Goal: Task Accomplishment & Management: Use online tool/utility

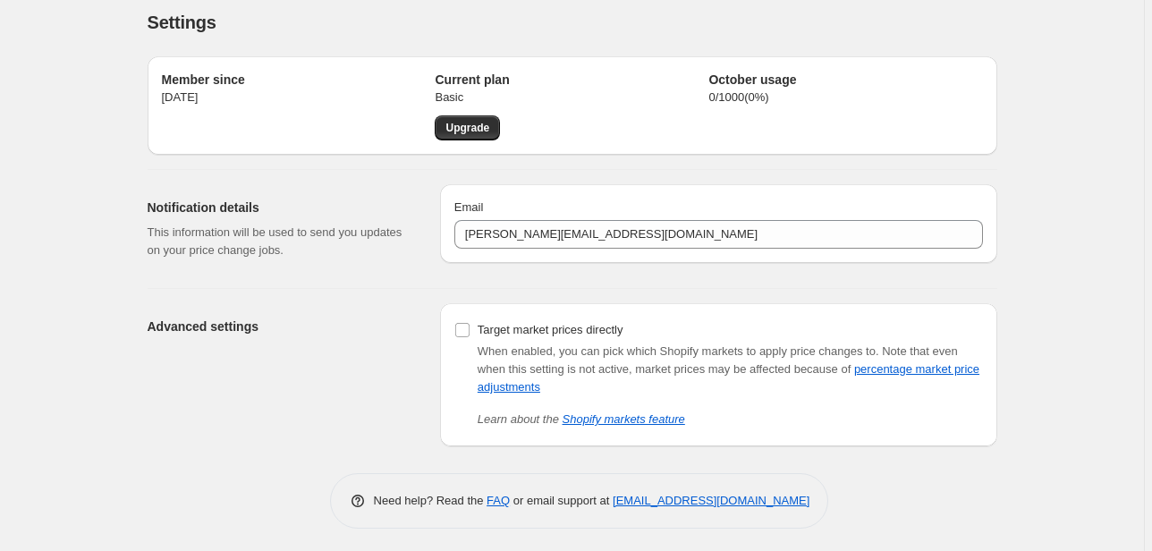
scroll to position [15, 0]
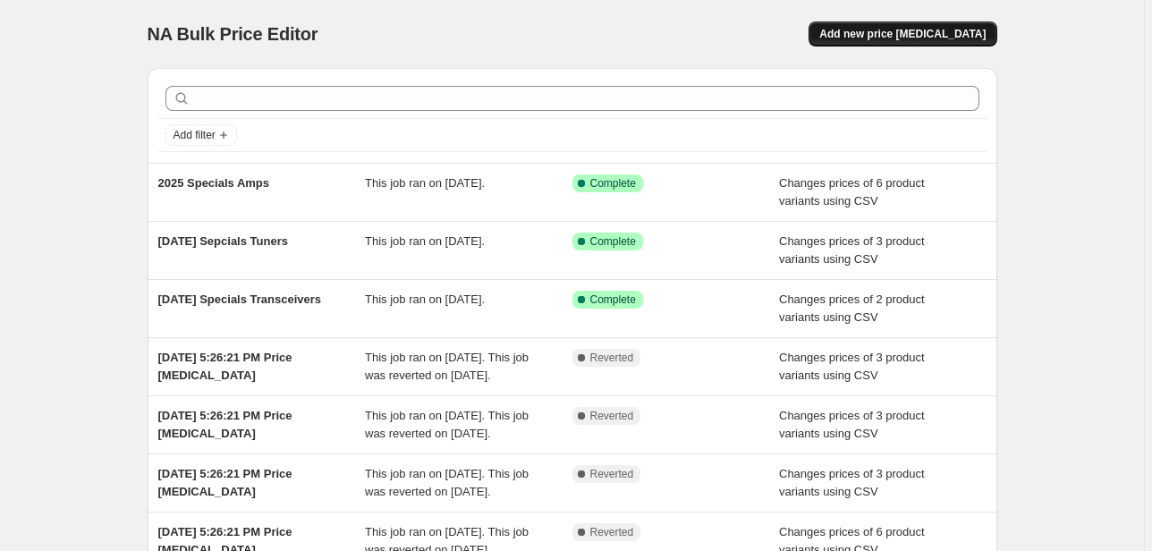
click at [917, 37] on span "Add new price [MEDICAL_DATA]" at bounding box center [902, 34] width 166 height 14
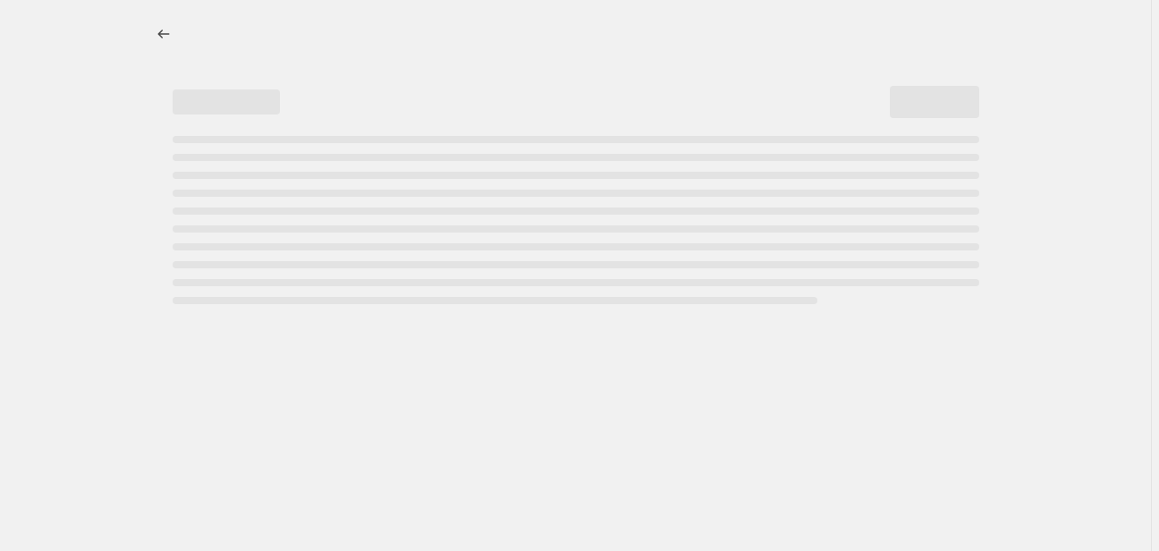
select select "percentage"
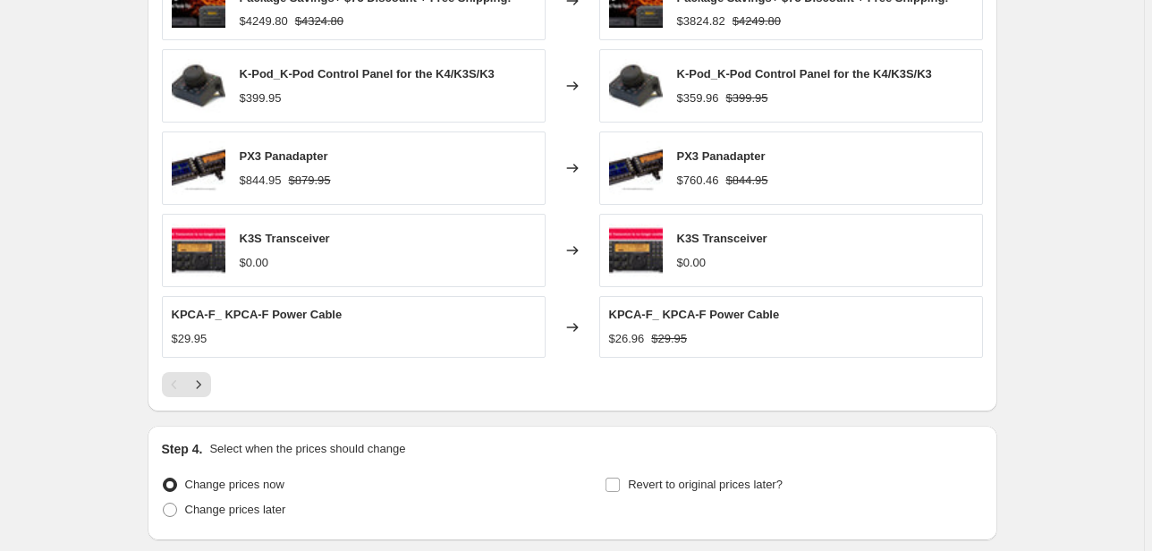
scroll to position [1245, 0]
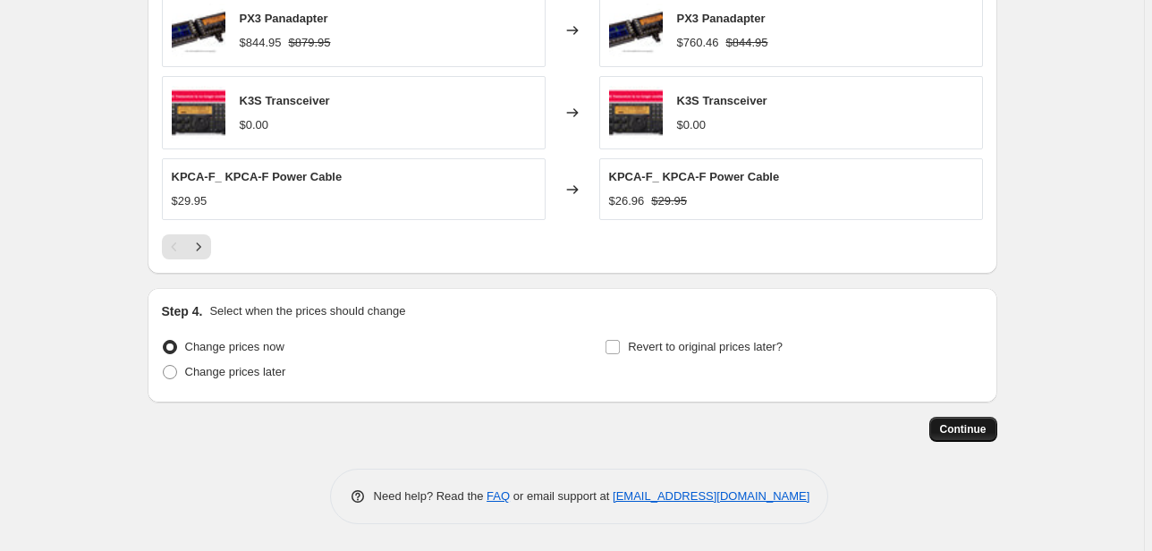
click at [953, 433] on span "Continue" at bounding box center [963, 429] width 47 height 14
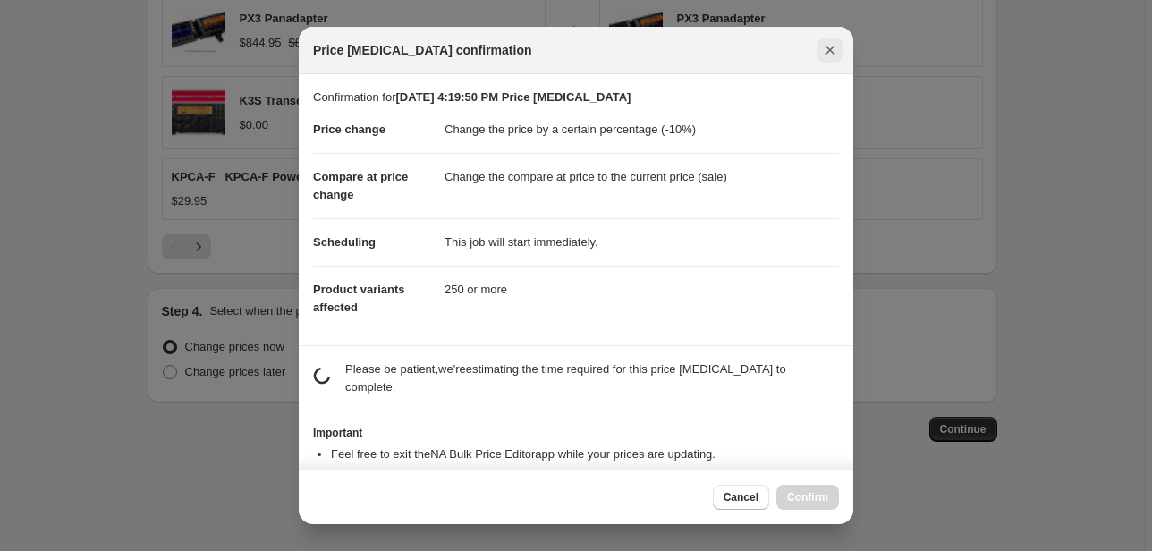
click at [830, 55] on icon "Close" at bounding box center [830, 50] width 18 height 18
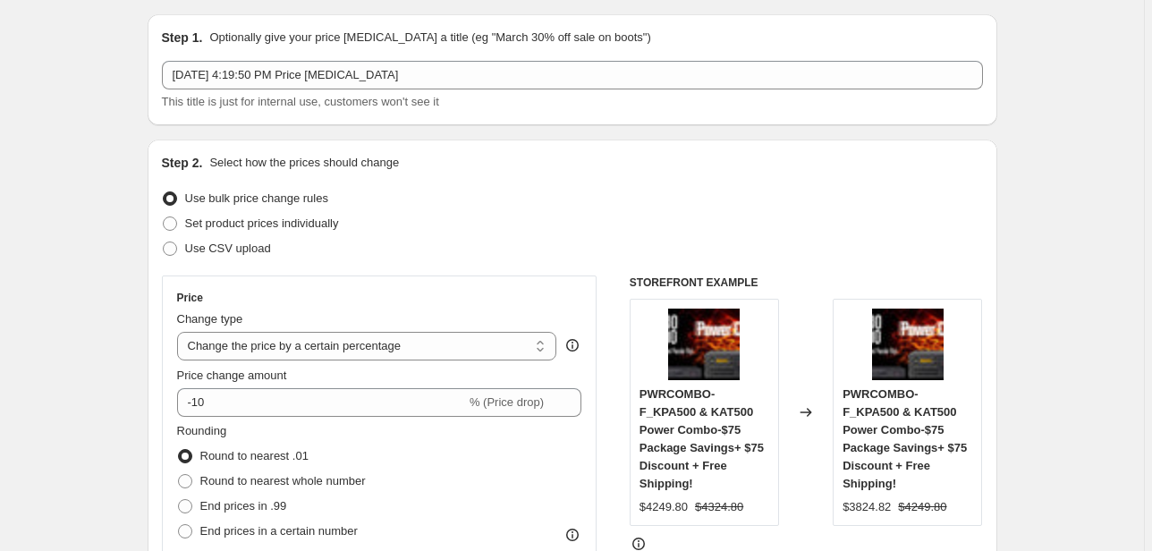
scroll to position [29, 0]
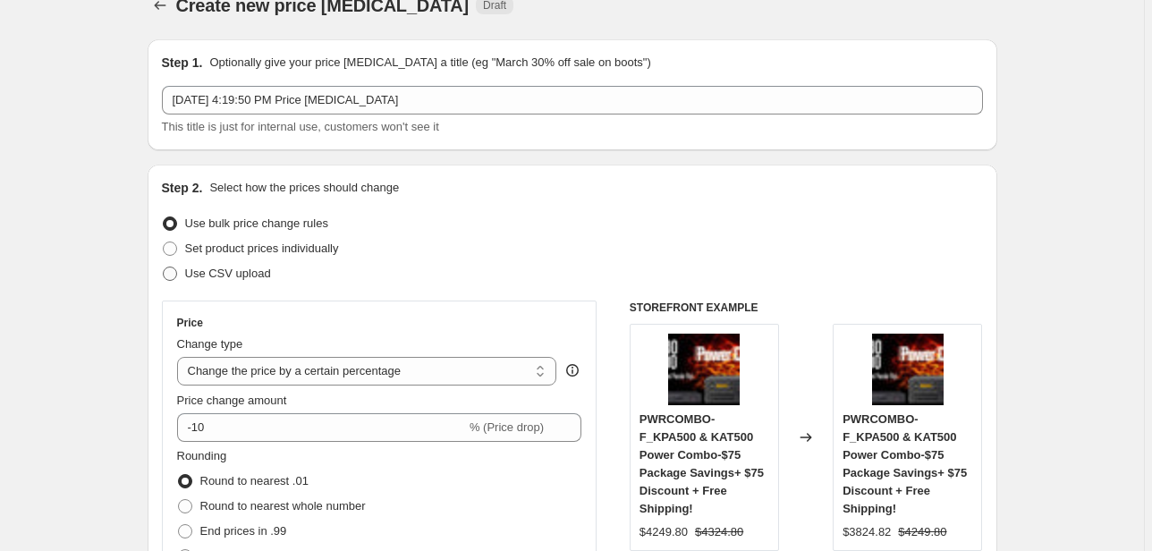
click at [253, 277] on span "Use CSV upload" at bounding box center [228, 273] width 86 height 13
click at [164, 267] on input "Use CSV upload" at bounding box center [163, 267] width 1 height 1
radio input "true"
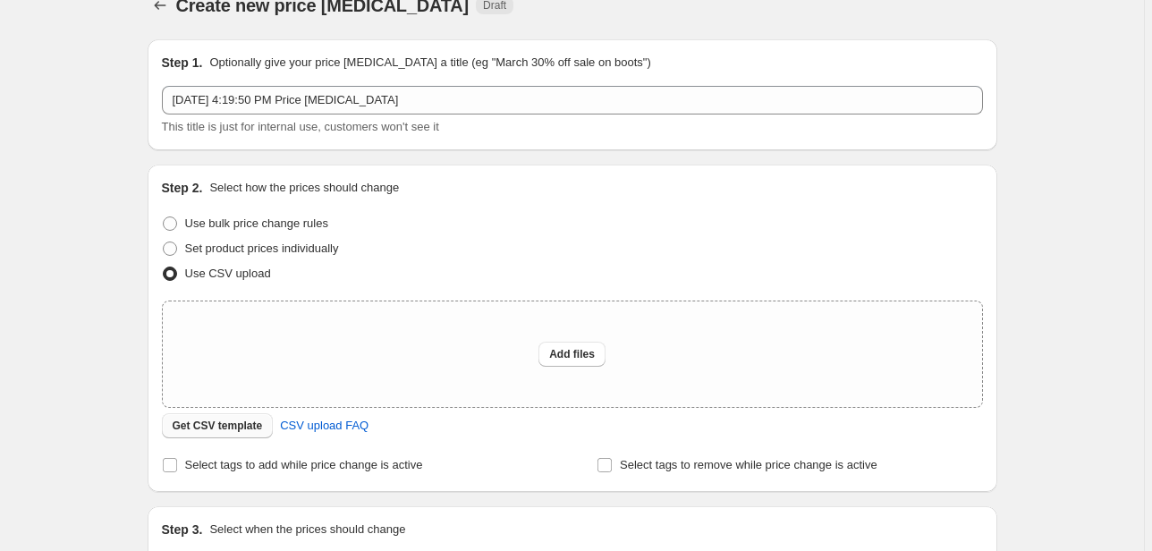
click at [263, 427] on span "Get CSV template" at bounding box center [218, 426] width 90 height 14
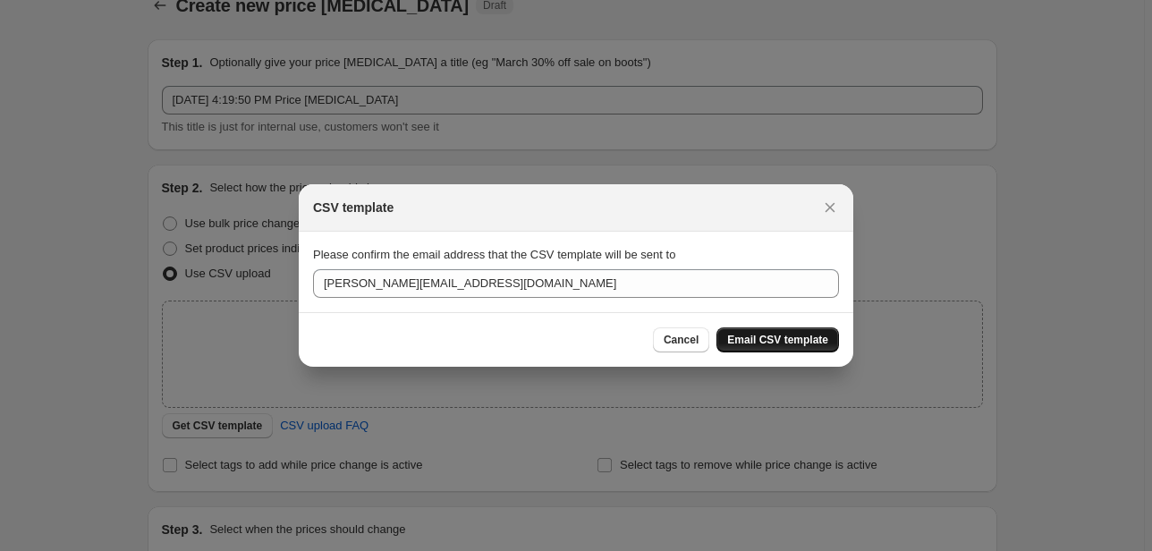
click at [753, 343] on span "Email CSV template" at bounding box center [777, 340] width 101 height 14
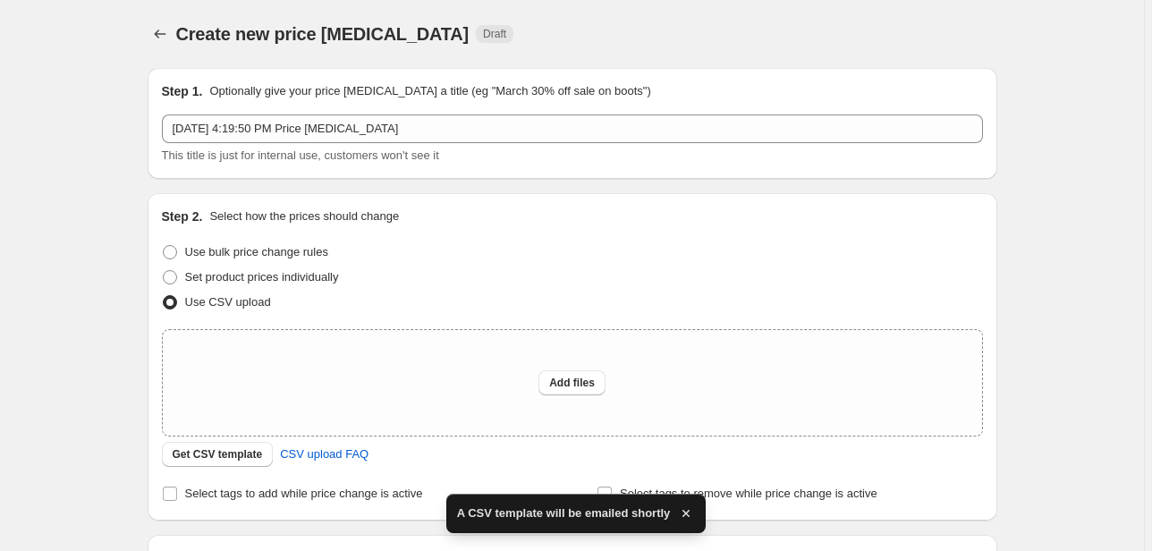
scroll to position [29, 0]
